Goal: Task Accomplishment & Management: Manage account settings

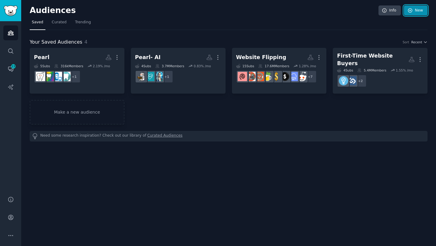
click at [418, 10] on link "New" at bounding box center [416, 10] width 24 height 10
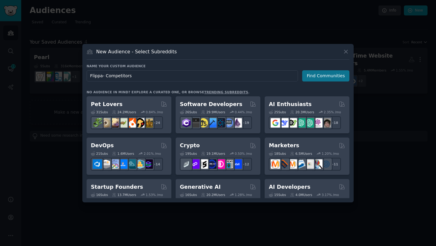
type input "Flippa- Competitors"
click at [330, 78] on button "Find Communities" at bounding box center [325, 75] width 47 height 11
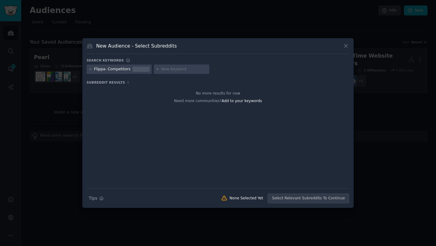
click at [162, 69] on input "text" at bounding box center [184, 69] width 46 height 5
paste input "Empire Flippers"
type input "Empire Flippers"
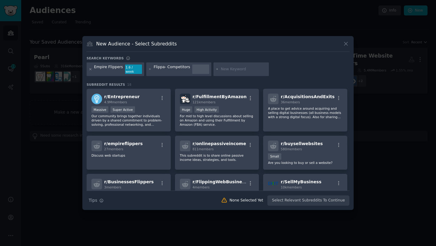
click at [90, 70] on icon at bounding box center [90, 69] width 3 height 3
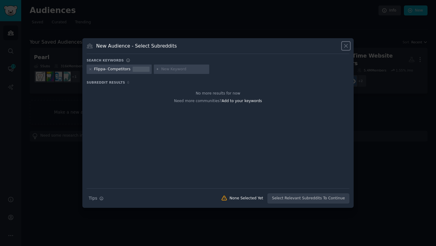
click at [346, 44] on icon at bounding box center [346, 46] width 6 height 6
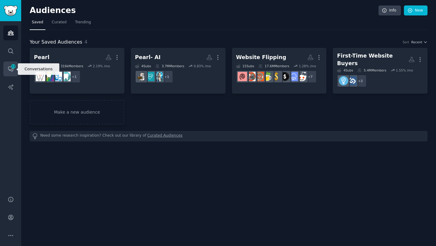
click at [12, 69] on link "Conversations 13" at bounding box center [10, 69] width 15 height 15
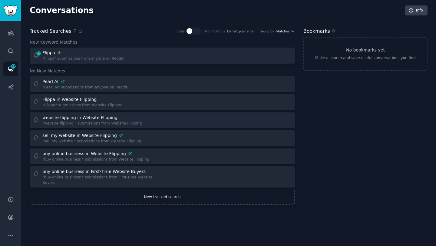
click at [165, 198] on link "New tracked search" at bounding box center [162, 197] width 265 height 15
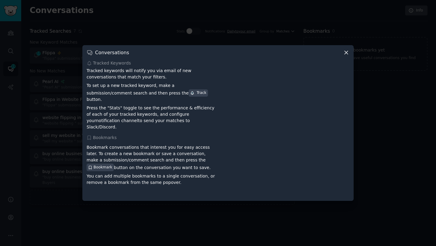
click at [111, 66] on div "Tracked Keywords" at bounding box center [218, 63] width 263 height 6
click at [105, 56] on h3 "Conversations" at bounding box center [112, 52] width 34 height 6
click at [127, 66] on div "Tracked Keywords" at bounding box center [218, 63] width 263 height 6
click at [345, 56] on icon at bounding box center [346, 52] width 6 height 6
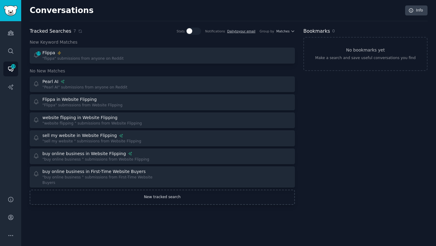
click at [154, 198] on link "New tracked search" at bounding box center [162, 197] width 265 height 15
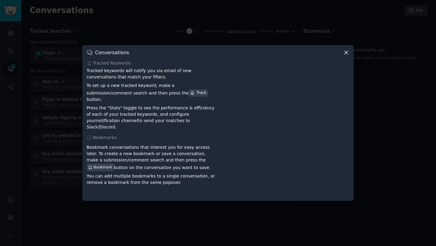
click at [348, 56] on icon at bounding box center [346, 52] width 6 height 6
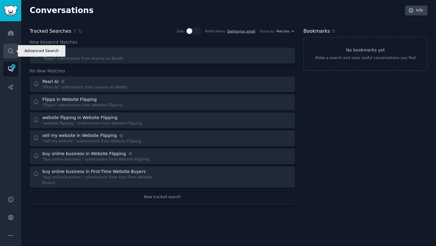
click at [13, 51] on icon "Sidebar" at bounding box center [11, 51] width 6 height 6
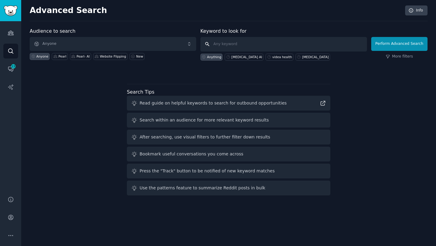
click at [247, 43] on input "text" at bounding box center [284, 44] width 167 height 15
paste input "[DOMAIN_NAME]"
type input "[DOMAIN_NAME]"
click button "Perform Advanced Search" at bounding box center [400, 44] width 56 height 14
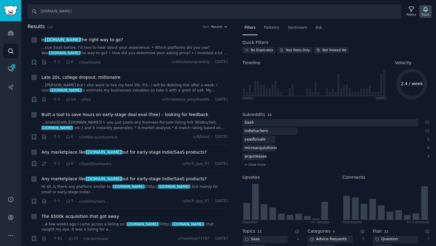
click at [427, 11] on icon "button" at bounding box center [426, 9] width 4 height 5
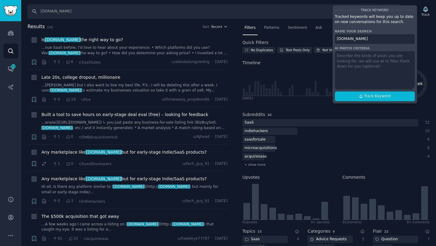
paste textarea "A platform for buying and selling tech startups and small SaaS companies, typic…"
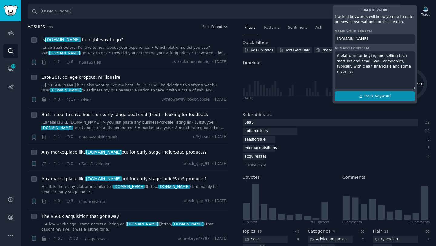
type textarea "A platform for buying and selling tech startups and small SaaS companies, typic…"
click at [371, 95] on span "Track Keyword" at bounding box center [377, 96] width 27 height 5
type input "[DOMAIN_NAME]"
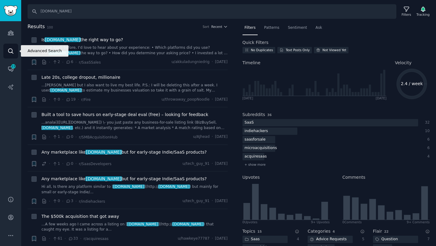
click at [12, 49] on icon "Sidebar" at bounding box center [10, 50] width 5 height 5
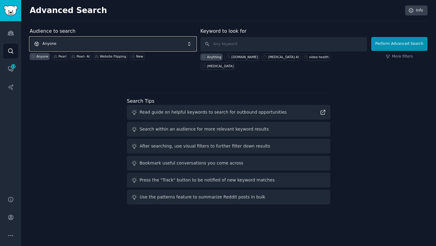
click at [79, 43] on span "Anyone" at bounding box center [113, 44] width 167 height 14
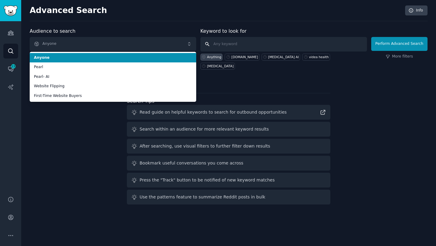
click at [227, 43] on input "text" at bounding box center [284, 44] width 167 height 15
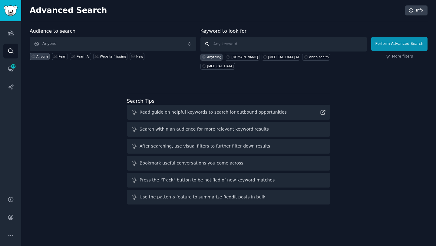
paste input "Empire Flippers"
type input "Empire Flippers"
click at [402, 43] on button "Perform Advanced Search" at bounding box center [400, 44] width 56 height 14
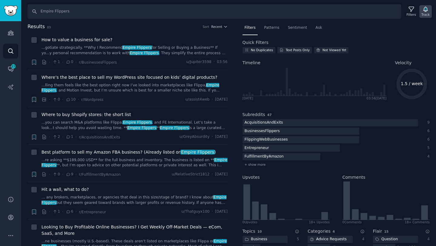
click at [426, 12] on div "Track" at bounding box center [426, 14] width 8 height 4
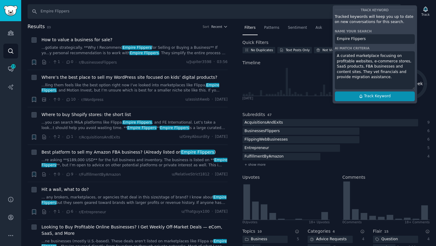
type textarea "A curated marketplace focusing on profitable websites, e‑commerce stores, SaaS …"
click at [367, 96] on span "Track Keyword" at bounding box center [377, 96] width 27 height 5
type input "Empire Flippers"
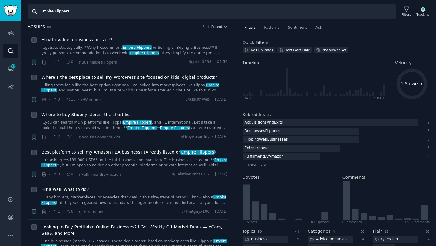
click at [104, 13] on input "Empire Flippers" at bounding box center [212, 11] width 369 height 15
paste input "Investors Club"
click at [422, 6] on icon "button" at bounding box center [423, 9] width 6 height 6
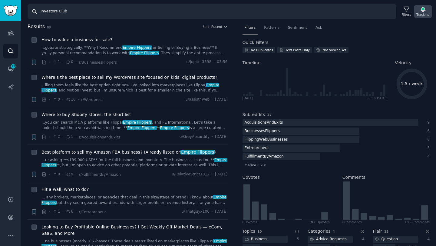
type input "Investors Club"
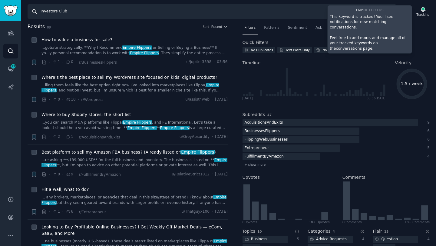
click at [245, 10] on input "Investors Club" at bounding box center [212, 11] width 369 height 15
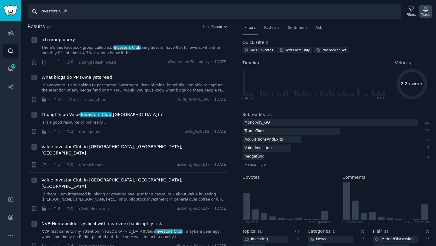
click at [426, 12] on icon "button" at bounding box center [426, 9] width 4 height 5
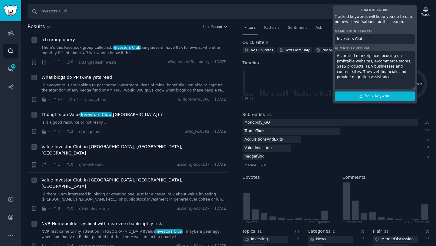
click at [368, 67] on textarea "A curated marketplace focusing on profitable websites, e‑commerce stores, SaaS …" at bounding box center [375, 70] width 80 height 38
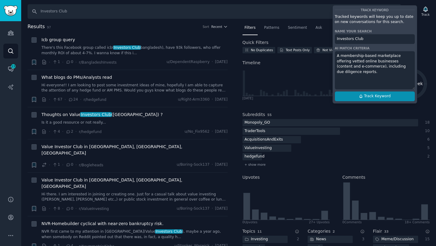
type textarea "A membership‑based marketplace offering vetted online businesses (content and e…"
click at [368, 96] on span "Track Keyword" at bounding box center [377, 96] width 27 height 5
type input "Investors Club"
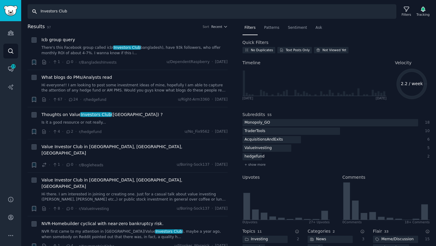
click at [88, 11] on input "Investors Club" at bounding box center [212, 11] width 369 height 15
paste input "FE International"
type input "FE International"
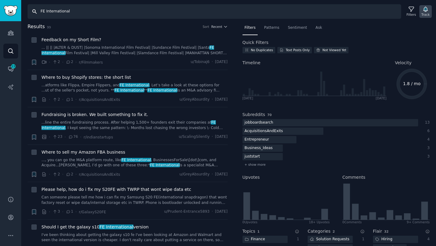
click at [426, 12] on icon "button" at bounding box center [426, 9] width 6 height 6
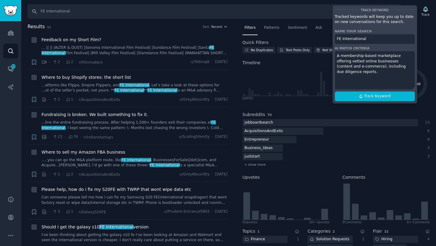
click at [362, 67] on textarea "A membership‑based marketplace offering vetted online businesses (content and e…" at bounding box center [375, 70] width 80 height 38
type textarea "An M&A advisory firm focused on larger SaaS, e‑commerce and content businesses,…"
click at [368, 96] on span "Track Keyword" at bounding box center [377, 96] width 27 height 5
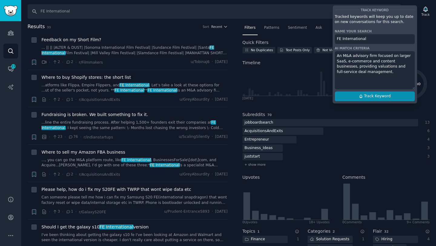
type input "FE International"
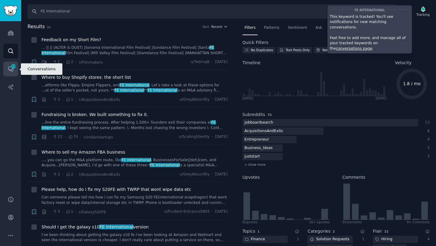
click at [15, 70] on link "Conversations 13" at bounding box center [10, 69] width 15 height 15
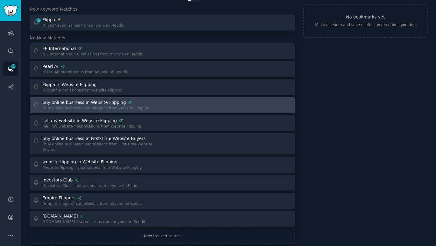
scroll to position [35, 0]
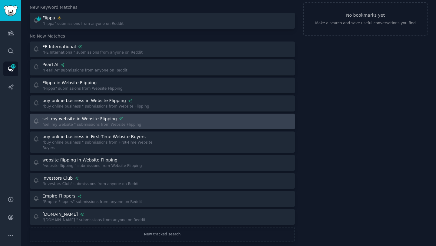
click at [257, 121] on div at bounding box center [229, 122] width 125 height 12
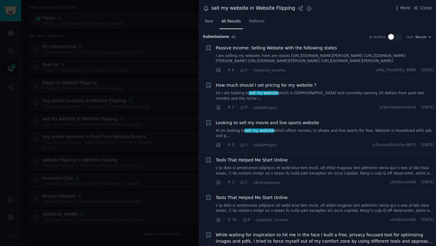
click at [206, 12] on div "sell my website in Website Flipping Settings" at bounding box center [257, 8] width 109 height 8
click at [424, 10] on span "Close" at bounding box center [427, 8] width 12 height 6
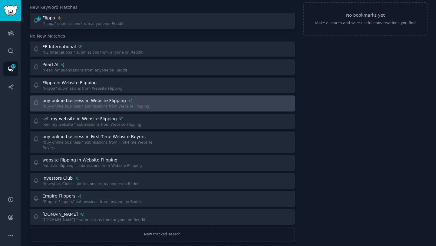
click at [165, 102] on div "buy online business in Website Flipping "buy online business " submissions from…" at bounding box center [162, 104] width 261 height 12
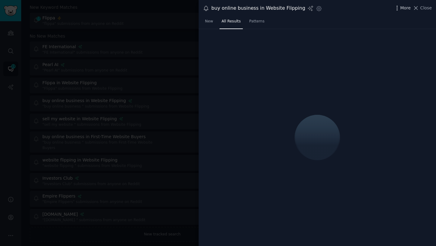
click at [399, 7] on icon "button" at bounding box center [397, 8] width 6 height 6
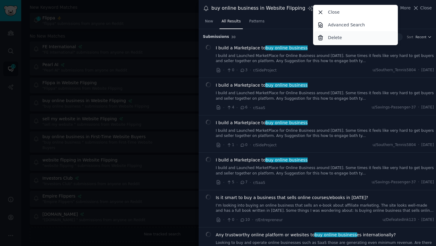
click at [337, 36] on p "Delete" at bounding box center [335, 38] width 14 height 6
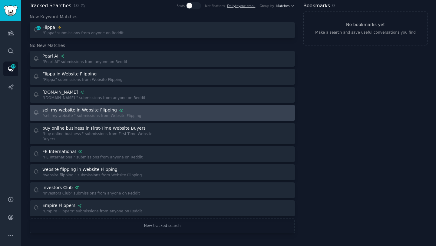
scroll to position [25, 0]
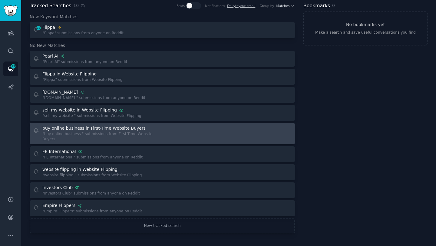
click at [233, 137] on div at bounding box center [229, 133] width 125 height 17
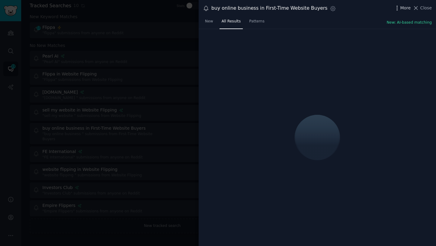
click at [397, 8] on icon "button" at bounding box center [397, 8] width 6 height 6
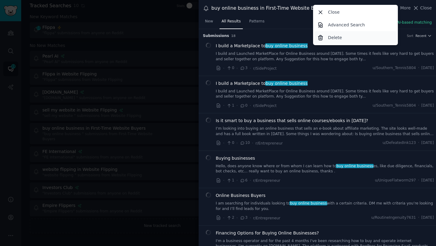
click at [352, 36] on div "Delete" at bounding box center [356, 37] width 83 height 13
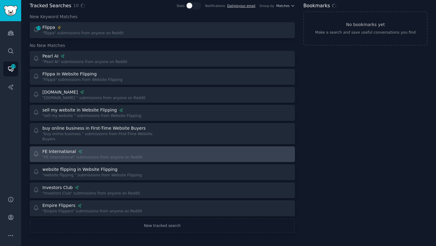
scroll to position [2, 0]
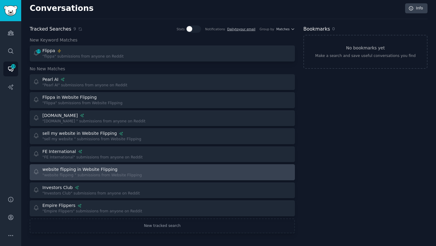
click at [229, 172] on div at bounding box center [229, 172] width 125 height 12
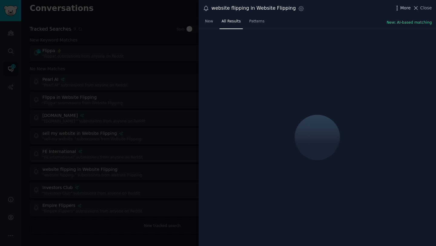
click at [398, 8] on icon "button" at bounding box center [397, 8] width 1 height 4
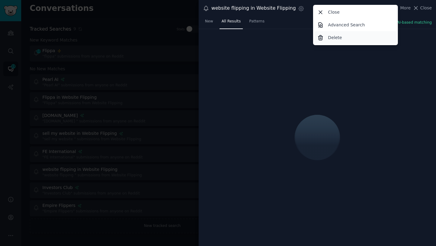
click at [326, 38] on div "Delete" at bounding box center [356, 37] width 83 height 13
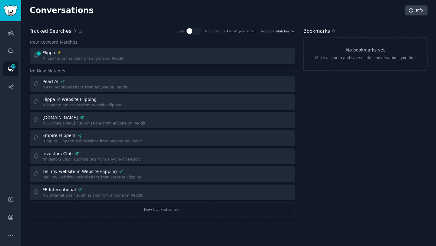
click at [239, 170] on div at bounding box center [229, 175] width 125 height 12
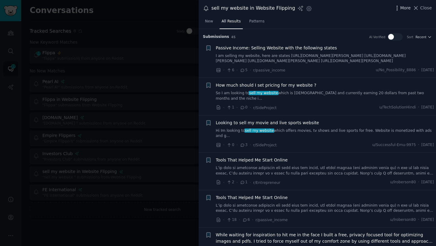
click at [398, 6] on icon "button" at bounding box center [397, 8] width 6 height 6
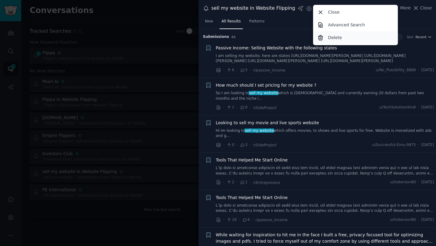
click at [343, 36] on div "Delete" at bounding box center [356, 37] width 83 height 13
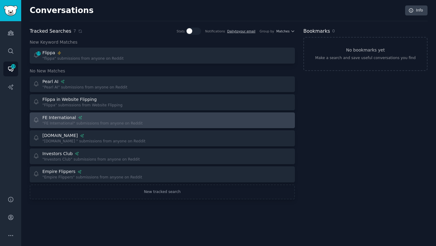
click at [115, 122] on div ""FE International" submissions from anyone on Reddit" at bounding box center [92, 123] width 100 height 5
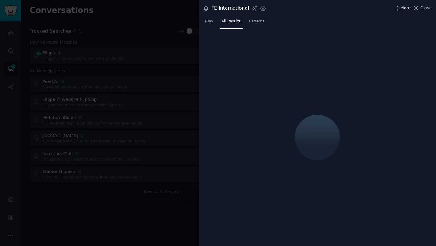
click at [401, 9] on icon "button" at bounding box center [397, 8] width 6 height 6
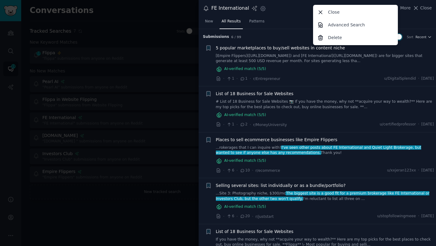
click at [217, 5] on div "FE International" at bounding box center [231, 9] width 38 height 8
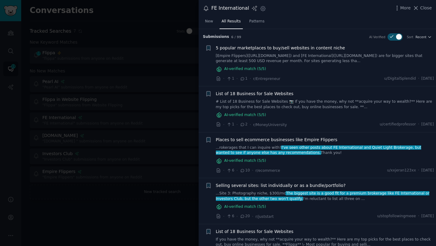
click at [217, 5] on div "FE International" at bounding box center [231, 9] width 38 height 8
click at [217, 9] on div "FE International" at bounding box center [231, 9] width 38 height 8
click at [215, 9] on div "FE International" at bounding box center [231, 9] width 38 height 8
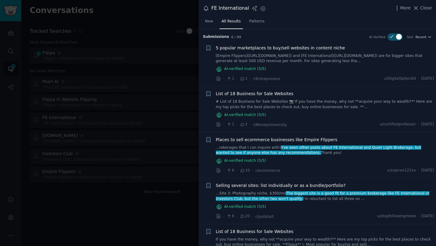
click at [213, 8] on div "FE International" at bounding box center [231, 9] width 38 height 8
click at [224, 9] on div "FE International" at bounding box center [231, 9] width 38 height 8
click at [260, 8] on icon "button" at bounding box center [263, 8] width 6 height 6
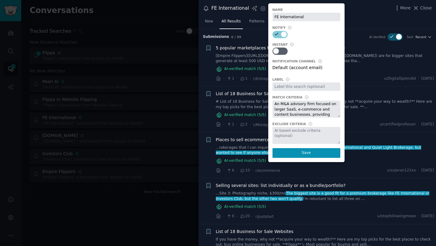
click at [273, 18] on input "FE International" at bounding box center [307, 17] width 68 height 8
type input "Flippa Comp: FE International"
click at [301, 153] on button "Save" at bounding box center [307, 153] width 68 height 10
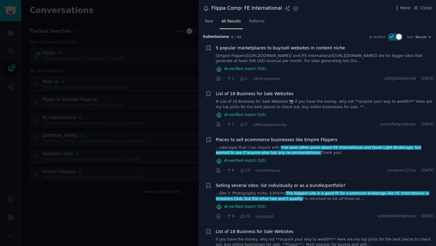
click at [117, 135] on div at bounding box center [218, 123] width 436 height 246
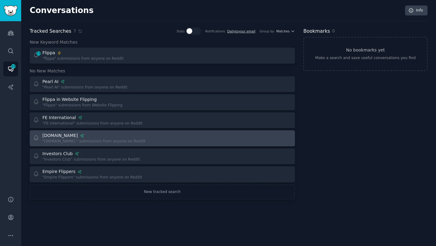
click at [51, 136] on div "[DOMAIN_NAME]" at bounding box center [59, 135] width 35 height 6
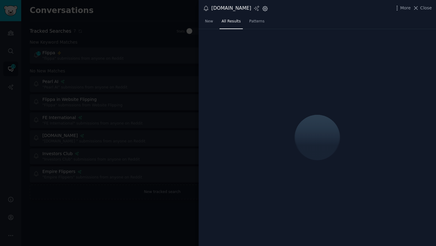
click at [263, 10] on icon "button" at bounding box center [265, 8] width 5 height 5
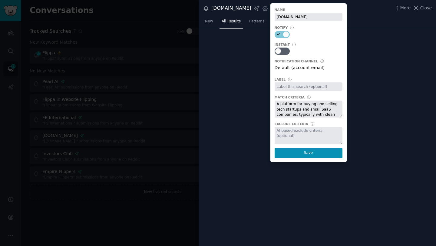
click at [275, 18] on input "[DOMAIN_NAME]" at bounding box center [309, 17] width 68 height 8
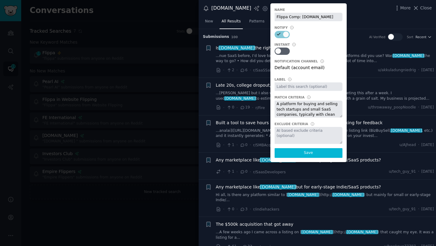
type input "Flippa Comp: [DOMAIN_NAME]"
click at [294, 150] on button "Save" at bounding box center [309, 153] width 68 height 10
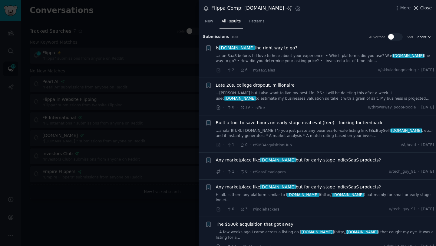
click at [429, 7] on span "Close" at bounding box center [427, 8] width 12 height 6
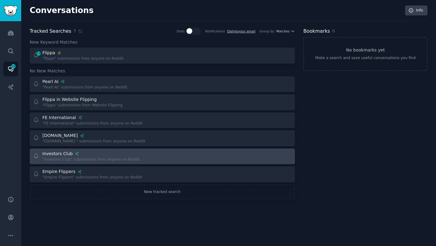
click at [60, 155] on div "Investors Club" at bounding box center [57, 154] width 30 height 6
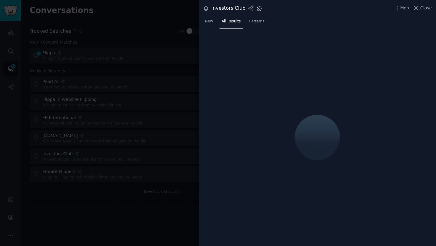
click at [259, 9] on icon "button" at bounding box center [259, 8] width 6 height 6
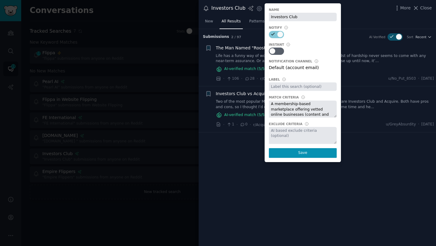
click at [269, 18] on input "Investors Club" at bounding box center [303, 17] width 68 height 8
type input "Flippa Comp: Investors Club"
click at [291, 152] on button "Save" at bounding box center [303, 153] width 68 height 10
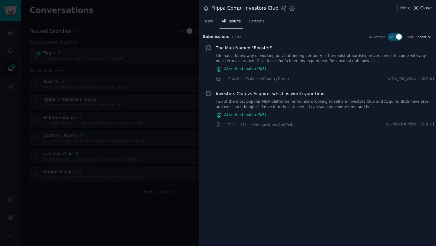
click at [427, 8] on span "Close" at bounding box center [427, 8] width 12 height 6
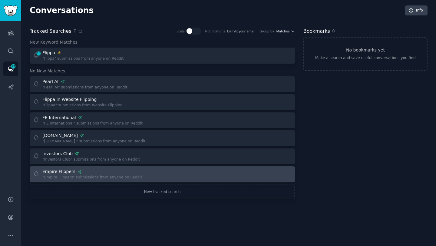
click at [58, 171] on div "Empire Flippers" at bounding box center [58, 172] width 33 height 6
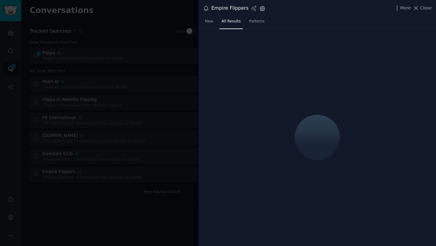
click at [259, 8] on icon "button" at bounding box center [262, 8] width 6 height 6
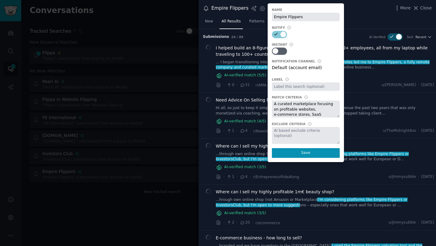
click at [272, 18] on input "Empire Flippers" at bounding box center [306, 17] width 68 height 8
type input "Flippa Comp: Empire Flippers"
click at [295, 152] on button "Save" at bounding box center [306, 153] width 68 height 10
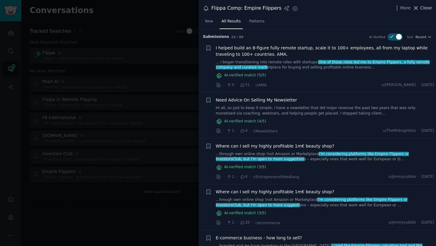
click at [428, 9] on span "Close" at bounding box center [427, 8] width 12 height 6
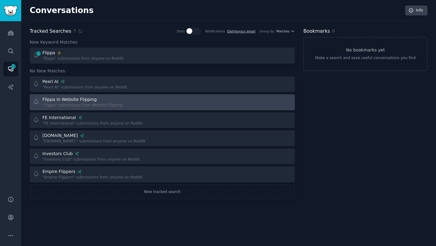
click at [69, 99] on div "Flippa in Website Flipping" at bounding box center [69, 99] width 54 height 6
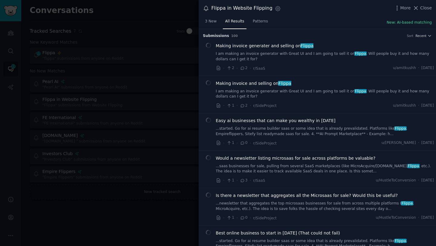
click at [162, 149] on div at bounding box center [218, 123] width 436 height 246
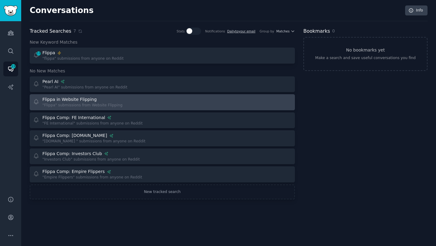
click at [87, 101] on div "Flippa in Website Flipping" at bounding box center [69, 99] width 54 height 6
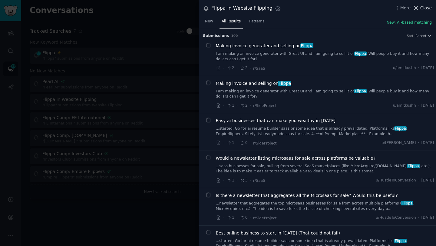
click at [420, 8] on button "Close" at bounding box center [422, 8] width 19 height 6
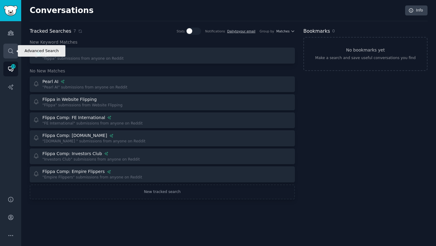
click at [10, 49] on icon "Sidebar" at bounding box center [11, 51] width 6 height 6
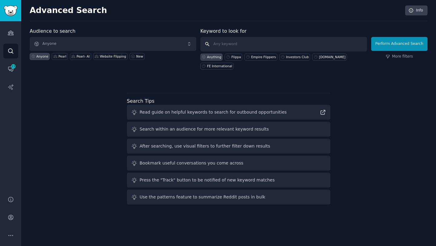
click at [234, 47] on input "text" at bounding box center [284, 44] width 167 height 15
paste input "Overjet"
type input "Overjet"
click button "Perform Advanced Search" at bounding box center [400, 44] width 56 height 14
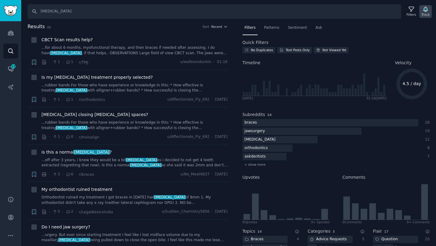
click at [425, 10] on icon "button" at bounding box center [426, 9] width 4 height 5
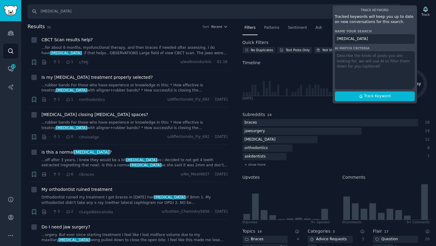
click at [338, 39] on input "Overjet" at bounding box center [375, 39] width 80 height 10
click at [356, 97] on button "Track Keyword" at bounding box center [375, 97] width 80 height 10
type input "Pearl Comp: Overjet"
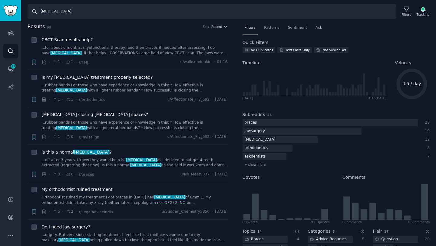
click at [72, 11] on input "Overjet" at bounding box center [212, 11] width 369 height 15
paste input "VideaHealth"
type input "VideaHealth"
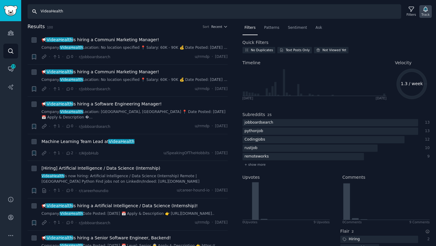
click at [426, 11] on icon "button" at bounding box center [426, 9] width 4 height 5
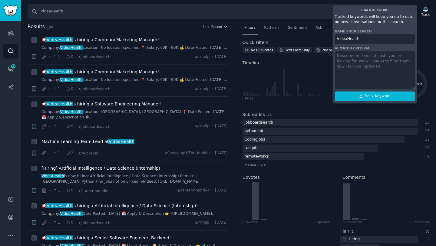
click at [338, 38] on input "VideaHealth" at bounding box center [375, 39] width 80 height 10
click at [360, 101] on button "Track Keyword" at bounding box center [375, 97] width 80 height 10
type input "Pearl Comp: VideaHealth"
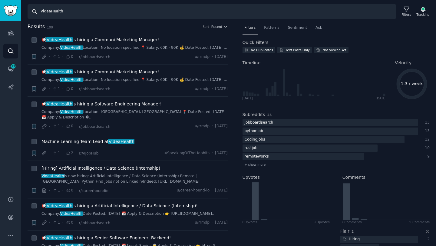
click at [97, 12] on input "VideaHealth" at bounding box center [212, 11] width 369 height 15
paste input "Dentem"
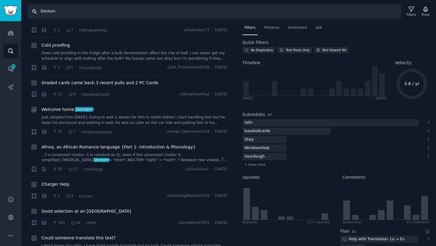
scroll to position [72, 0]
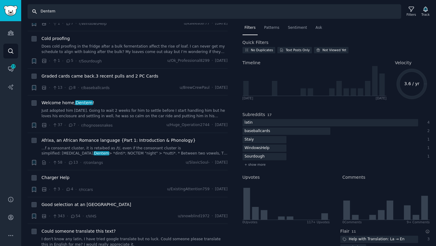
click at [51, 12] on input "Dentem" at bounding box center [215, 11] width 374 height 15
type input "Artfully Walls"
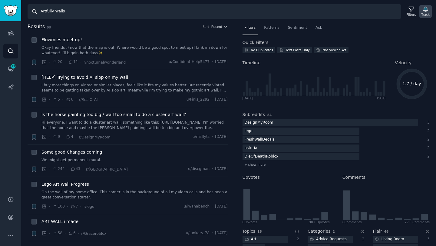
click at [426, 11] on icon "button" at bounding box center [426, 9] width 4 height 5
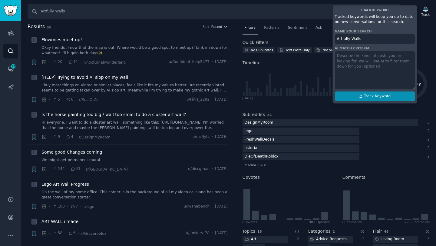
click at [373, 96] on span "Track Keyword" at bounding box center [377, 96] width 27 height 5
type input "Artfully Walls"
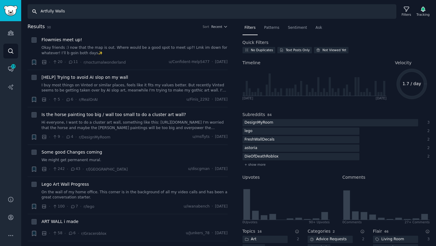
click at [105, 14] on input "Artfully Walls" at bounding box center [212, 11] width 369 height 15
paste input "Society6"
type input "Society6"
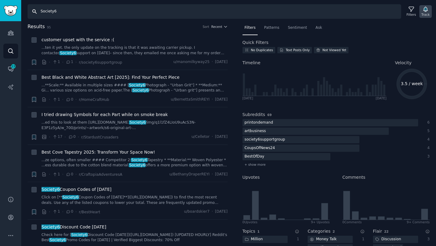
click at [428, 10] on icon "button" at bounding box center [426, 9] width 6 height 6
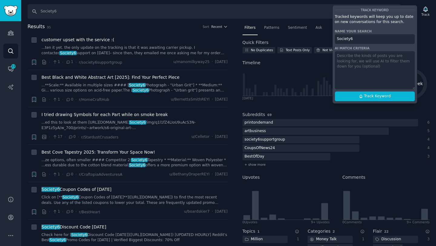
click at [337, 39] on input "Society6" at bounding box center [375, 39] width 80 height 10
type input "Artfully Walls Comp: Society6"
click at [346, 61] on textarea at bounding box center [375, 70] width 80 height 38
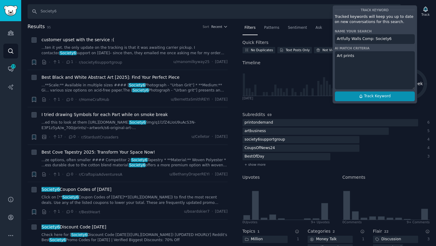
type textarea "Art prints"
click at [382, 95] on span "Track Keyword" at bounding box center [377, 96] width 27 height 5
type input "Artfully Walls Comp: Society6"
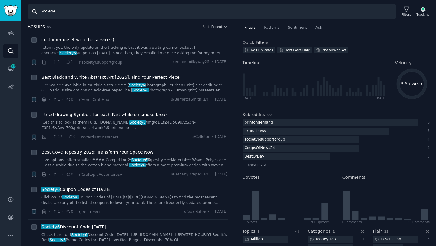
click at [73, 10] on input "Society6" at bounding box center [212, 11] width 369 height 15
paste input "Minted"
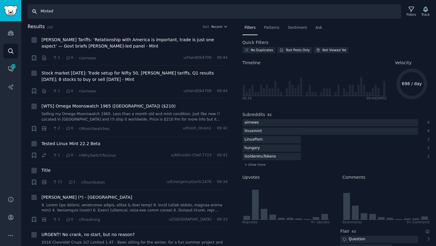
click at [78, 9] on input "Minted" at bounding box center [215, 11] width 374 height 15
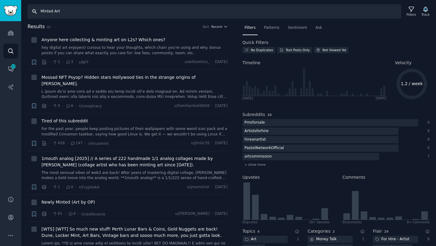
click at [58, 10] on input "Minted Art" at bounding box center [215, 11] width 374 height 15
paste input "Tappan Collective"
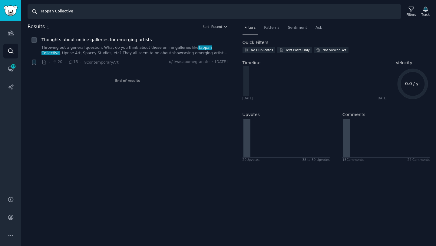
click at [85, 9] on input "Tappan Collective" at bounding box center [215, 11] width 374 height 15
paste input "One Kings Lan"
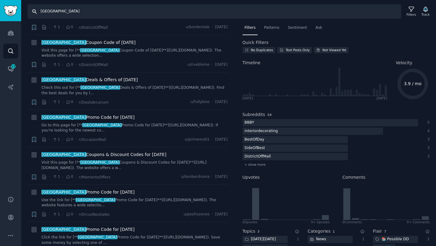
scroll to position [1367, 0]
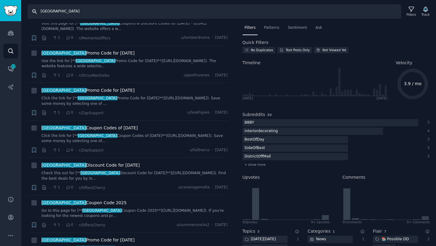
click at [55, 11] on input "One Kings Lane" at bounding box center [215, 11] width 374 height 15
paste input "Wayfair"
type input "Wayfair"
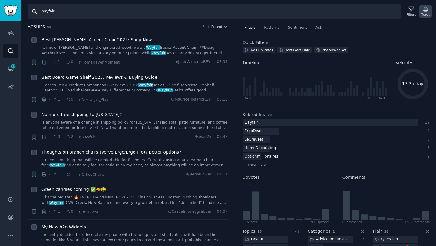
click at [427, 10] on icon "button" at bounding box center [426, 9] width 4 height 5
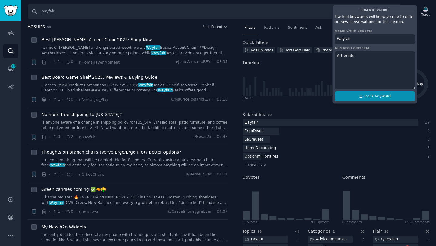
click at [361, 97] on icon at bounding box center [361, 96] width 3 height 3
type input "Wayfair"
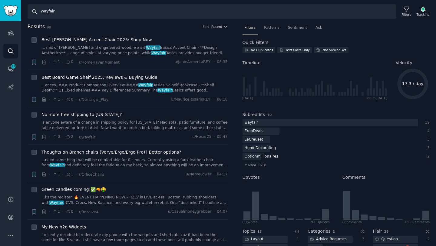
click at [81, 6] on input "Wayfair" at bounding box center [212, 11] width 369 height 15
paste input "Art.com"
type input "Art.com"
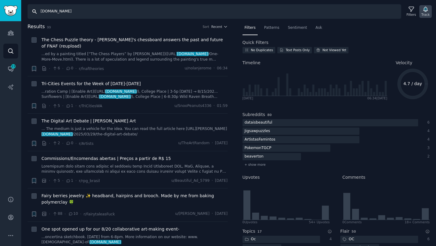
click at [424, 12] on icon "button" at bounding box center [426, 9] width 6 height 6
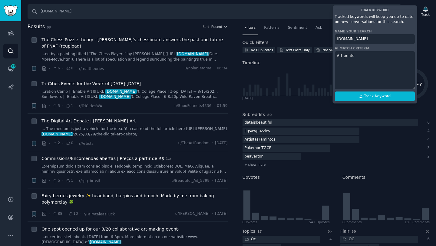
click at [337, 39] on input "Art.com" at bounding box center [375, 39] width 80 height 10
click at [360, 99] on button "Track Keyword" at bounding box center [375, 97] width 80 height 10
type input "Artfully Walls Comp: Art.com"
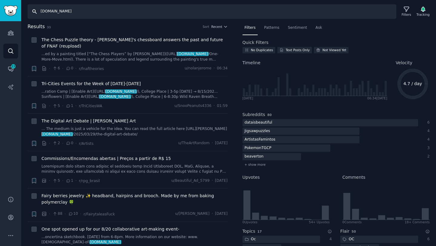
click at [84, 13] on input "Art.com" at bounding box center [212, 11] width 369 height 15
type input "p"
type input "Purple Garden"
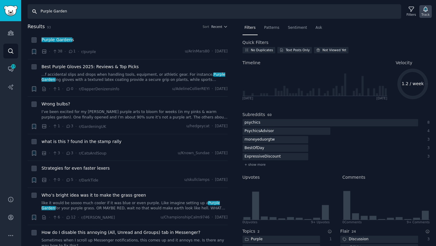
click at [427, 12] on div "Track" at bounding box center [426, 14] width 8 height 4
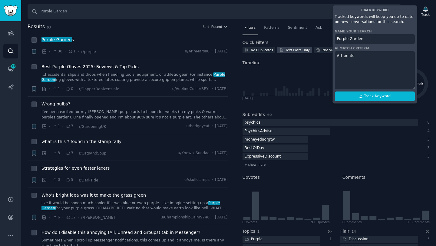
drag, startPoint x: 359, startPoint y: 55, endPoint x: 307, endPoint y: 52, distance: 51.3
click at [307, 52] on div "Search Purple Garden Filters Track Track Keyword Tracked keywords will keep you…" at bounding box center [228, 123] width 415 height 246
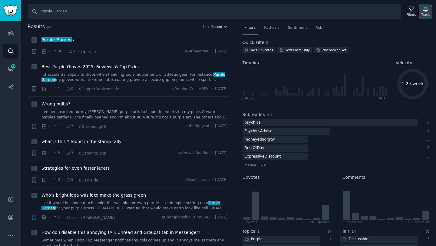
click at [426, 10] on icon "button" at bounding box center [426, 9] width 4 height 5
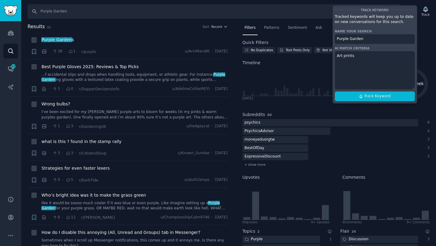
click at [364, 55] on textarea "Art prints" at bounding box center [375, 70] width 80 height 38
type textarea "A"
type textarea "psychics"
click at [376, 94] on span "Track Keyword" at bounding box center [377, 96] width 27 height 5
type input "Purple Garden"
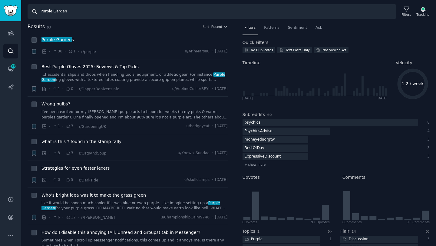
click at [96, 13] on input "Purple Garden" at bounding box center [212, 11] width 369 height 15
paste input "California Psychics"
type input "California Psychics"
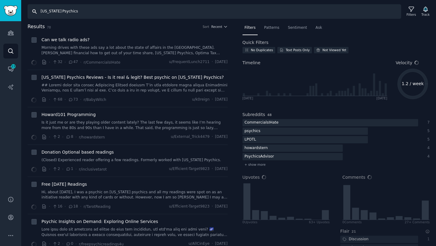
click at [428, 10] on icon "button" at bounding box center [426, 9] width 6 height 6
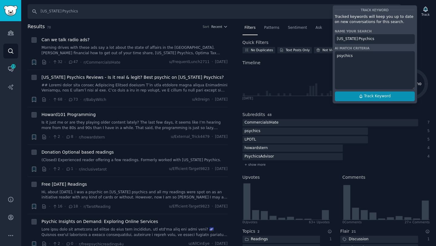
click at [361, 96] on icon at bounding box center [361, 96] width 4 height 4
type input "California Psychics"
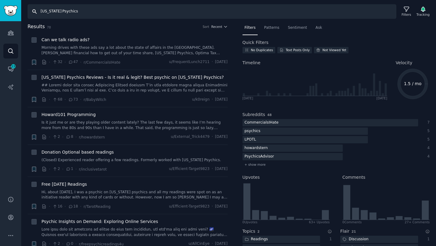
click at [109, 8] on input "California Psychics" at bounding box center [212, 11] width 369 height 15
paste input "Kasamba"
type input "Kasamba"
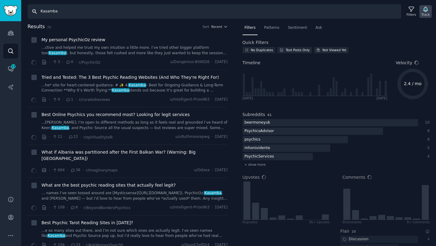
click at [425, 10] on icon "button" at bounding box center [426, 9] width 4 height 5
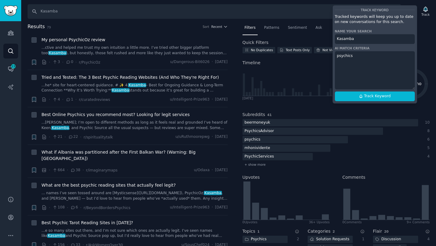
click at [338, 39] on input "Kasamba" at bounding box center [375, 39] width 80 height 10
click at [352, 99] on button "Track Keyword" at bounding box center [375, 97] width 80 height 10
type input "Purple Garden Comp: Kasamba"
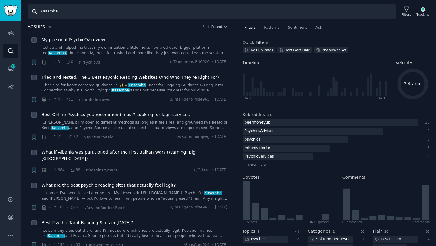
click at [129, 9] on input "Kasamba" at bounding box center [212, 11] width 369 height 15
paste input "PathForward"
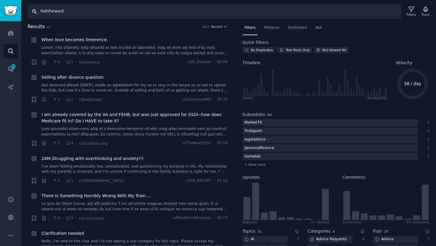
click at [95, 12] on input "PathForward" at bounding box center [215, 11] width 374 height 15
paste input "sychic Source"
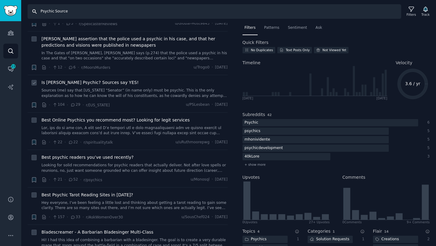
scroll to position [92, 0]
click at [75, 13] on input "Psychic Source" at bounding box center [215, 11] width 374 height 15
paste input "Mysticsens"
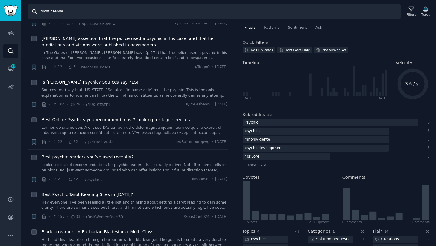
type input "Mysticsense"
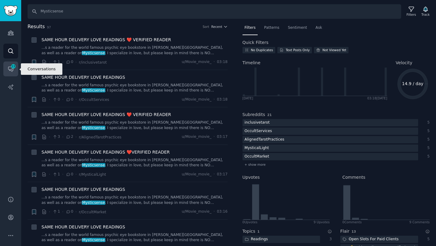
click at [11, 70] on icon "Sidebar" at bounding box center [11, 69] width 6 height 6
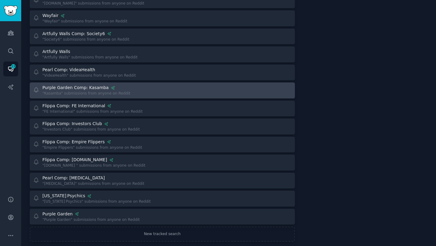
scroll to position [128, 0]
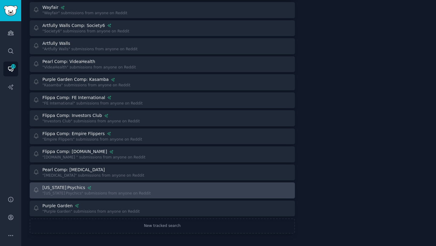
click at [63, 187] on div "California Psychics" at bounding box center [63, 188] width 43 height 6
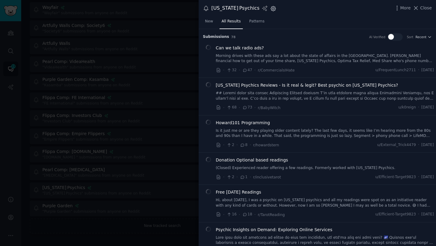
click at [273, 8] on icon "button" at bounding box center [274, 9] width 2 height 2
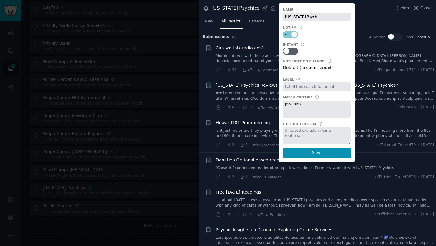
click at [283, 17] on input "California Psychics" at bounding box center [317, 17] width 68 height 8
type input "Purple Garden Comp: California Psychics"
click at [299, 154] on button "Save" at bounding box center [317, 153] width 68 height 10
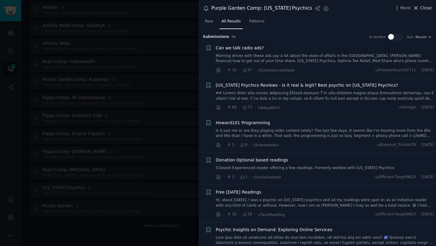
click at [421, 10] on span "Close" at bounding box center [427, 8] width 12 height 6
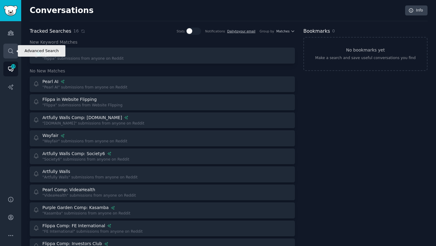
click at [7, 47] on link "Search" at bounding box center [10, 51] width 15 height 15
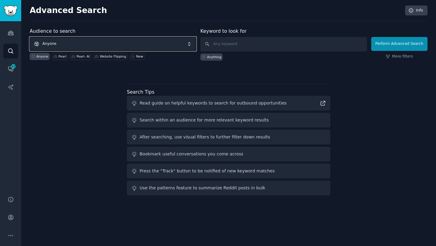
click at [75, 41] on span "Anyone" at bounding box center [113, 44] width 167 height 14
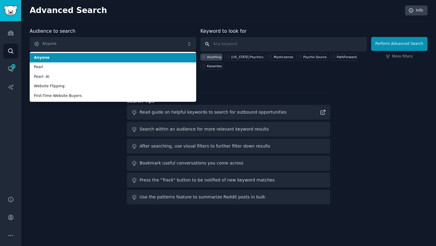
click at [235, 43] on input "text" at bounding box center [284, 44] width 167 height 15
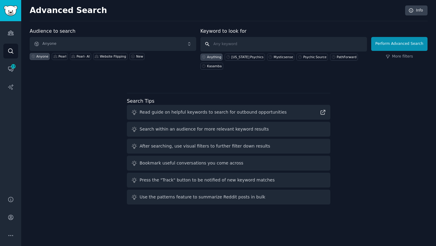
paste input "Psychic Source"
type input "Psychic Source"
click button "Perform Advanced Search" at bounding box center [400, 44] width 56 height 14
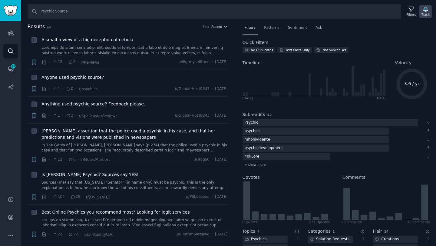
click at [429, 12] on icon "button" at bounding box center [426, 9] width 6 height 6
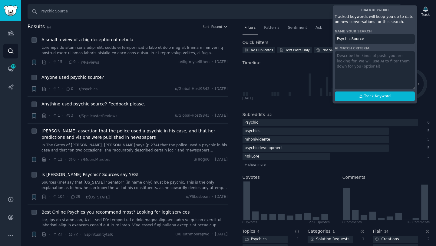
click at [337, 40] on input "Psychic Source" at bounding box center [375, 39] width 80 height 10
click at [348, 53] on textarea at bounding box center [375, 70] width 80 height 38
type textarea "psychic"
click at [337, 38] on input "Psychic Source" at bounding box center [375, 39] width 80 height 10
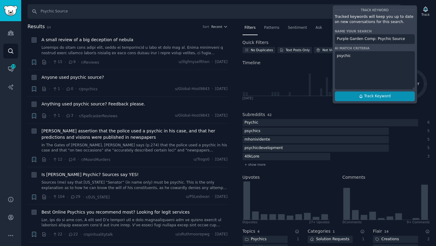
click at [357, 95] on button "Track Keyword" at bounding box center [375, 97] width 80 height 10
type input "Purple Garden Comp: Psychic Source"
